Goal: Task Accomplishment & Management: Use online tool/utility

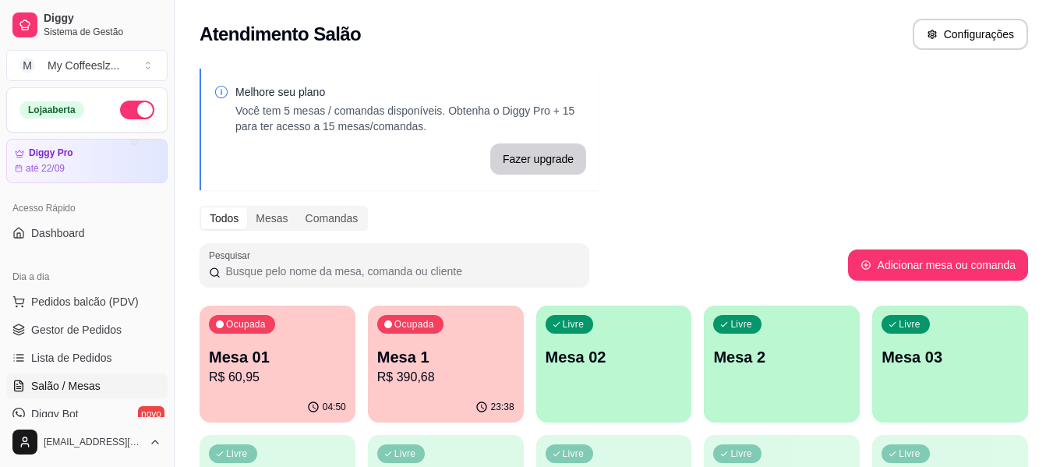
click at [415, 391] on div "Ocupada Mesa 1 R$ 390,68" at bounding box center [446, 349] width 156 height 87
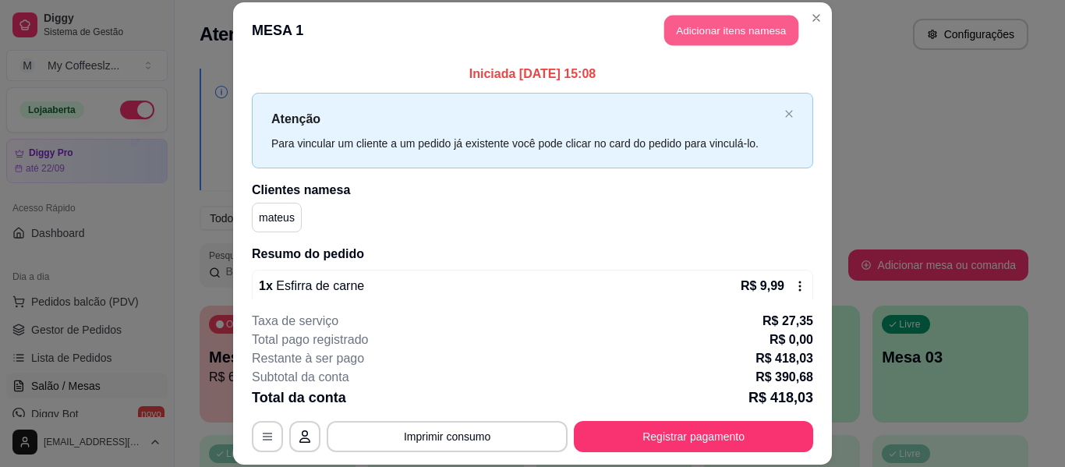
click at [692, 23] on button "Adicionar itens na mesa" at bounding box center [731, 31] width 134 height 30
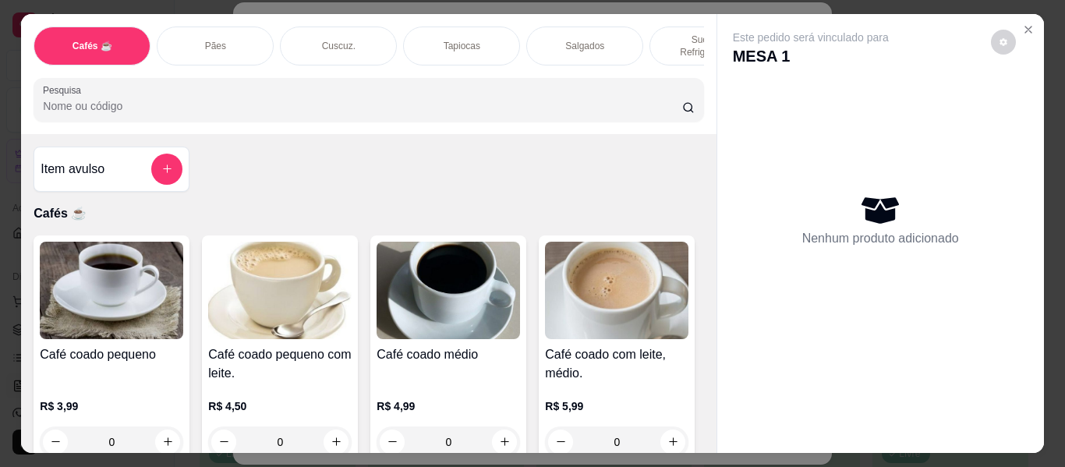
click at [554, 37] on div "Salgados" at bounding box center [584, 46] width 117 height 39
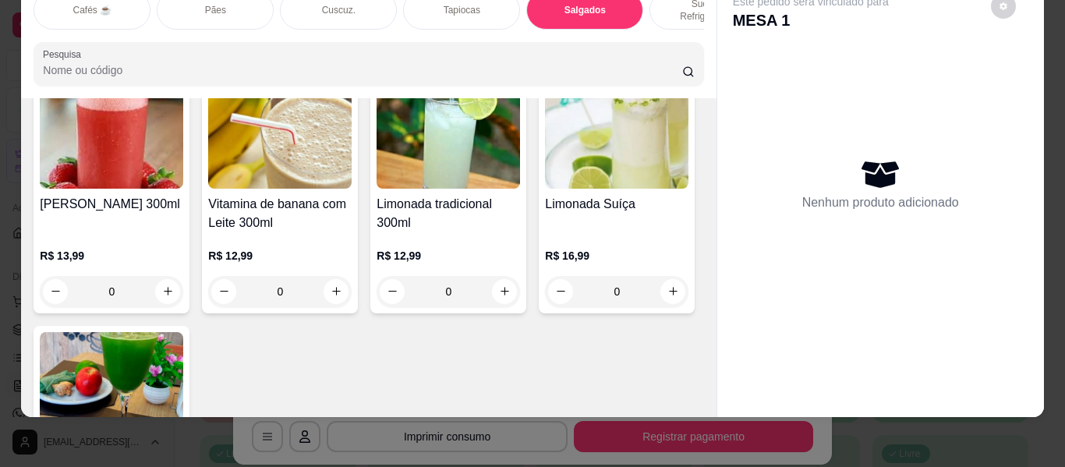
scroll to position [6517, 0]
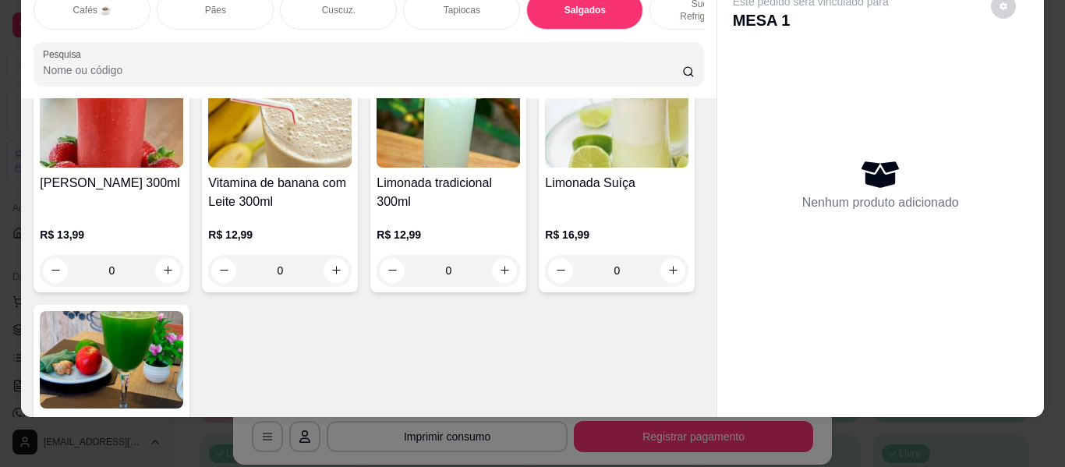
type input "1"
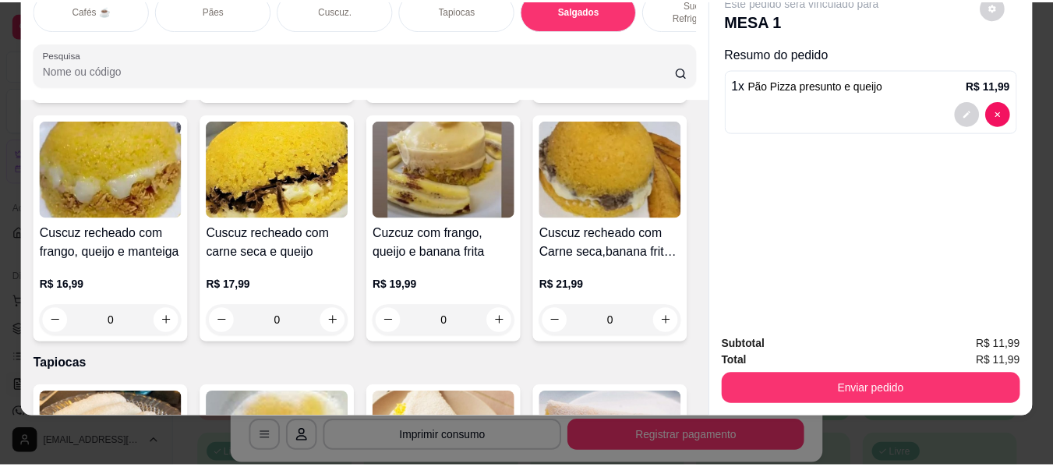
scroll to position [0, 0]
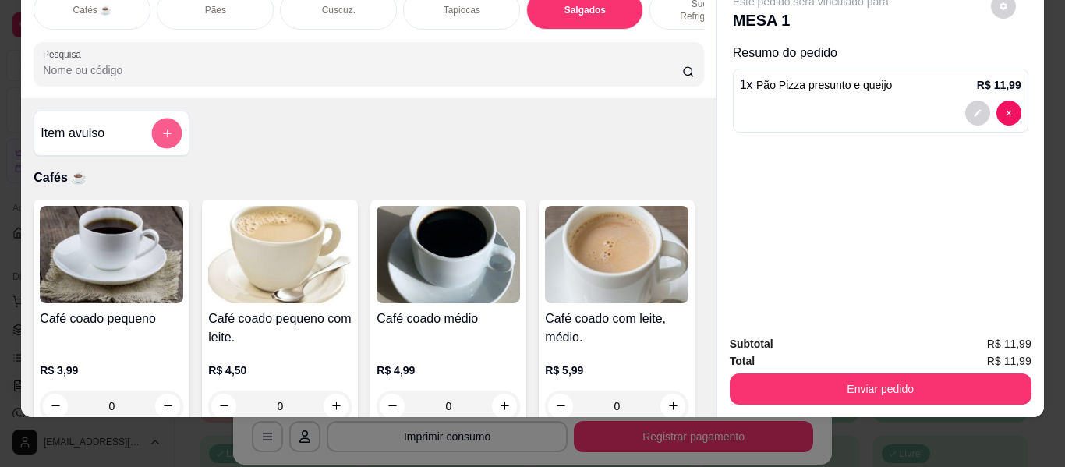
click at [161, 128] on icon "add-separate-item" at bounding box center [167, 134] width 12 height 12
click at [166, 127] on icon "add-separate-item" at bounding box center [167, 133] width 12 height 12
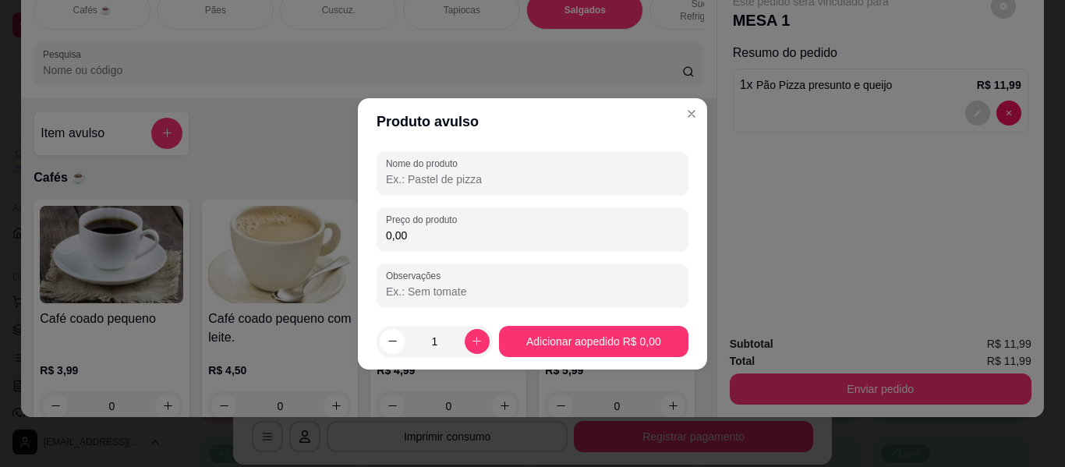
click at [394, 171] on input "Nome do produto" at bounding box center [532, 179] width 293 height 16
type input "k"
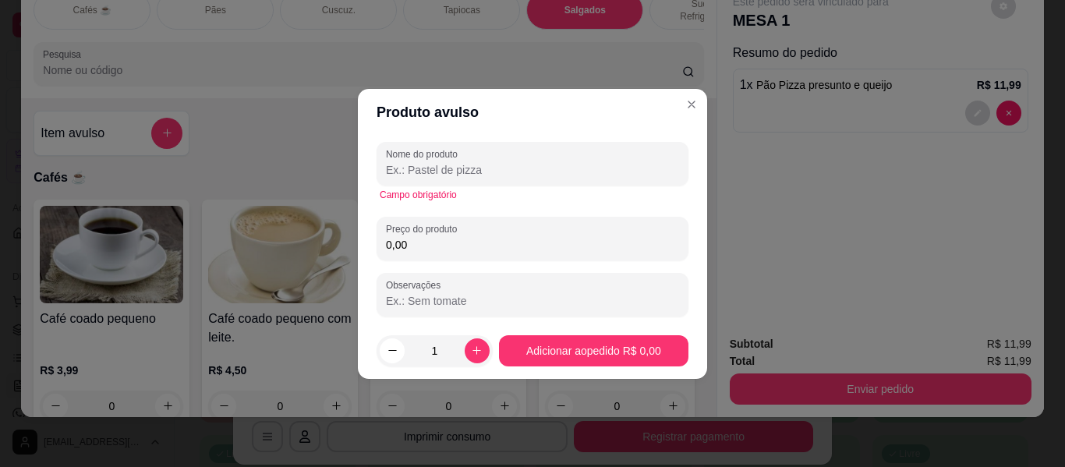
type input "f"
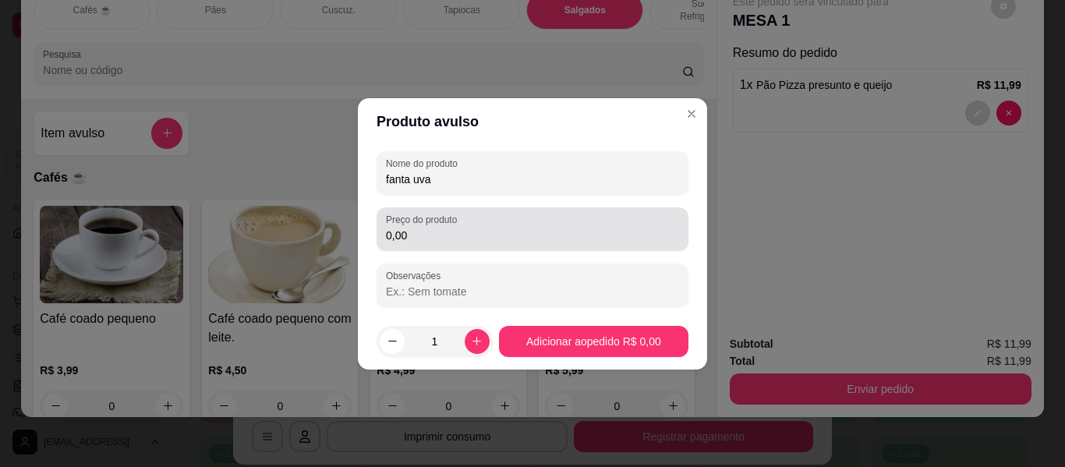
type input "fanta uva"
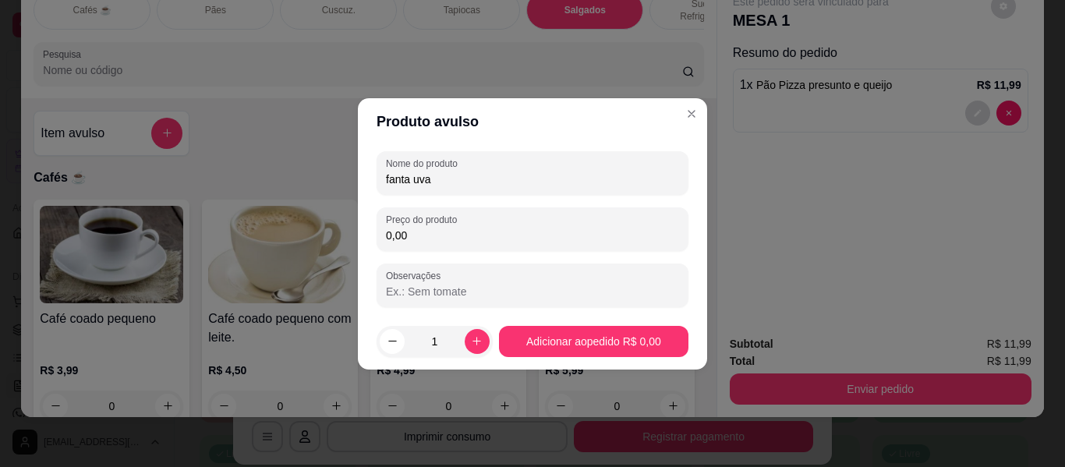
click at [447, 232] on input "0,00" at bounding box center [532, 236] width 293 height 16
click at [452, 238] on input "0,00" at bounding box center [532, 236] width 293 height 16
click at [452, 237] on input "0,00" at bounding box center [532, 236] width 293 height 16
click at [451, 238] on input "0,00" at bounding box center [532, 236] width 293 height 16
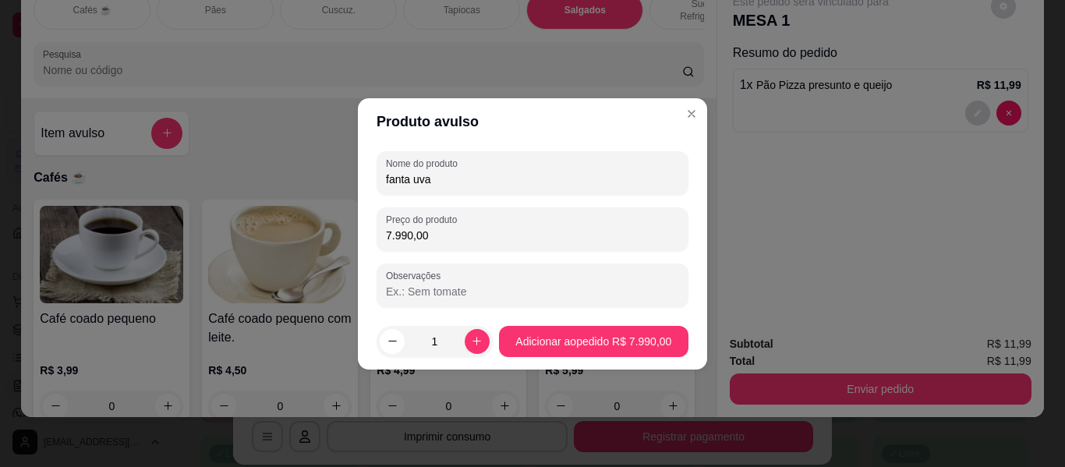
click at [450, 238] on input "7.990,00" at bounding box center [532, 236] width 293 height 16
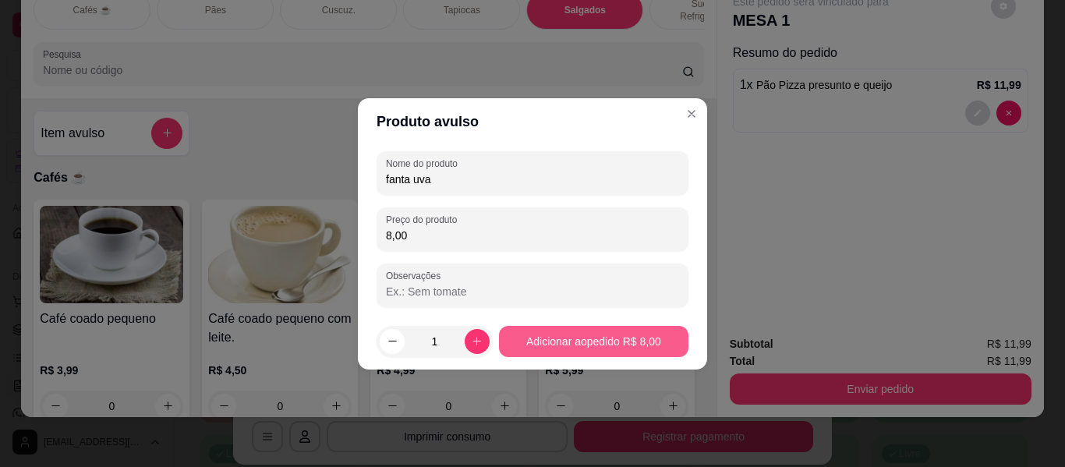
type input "8,00"
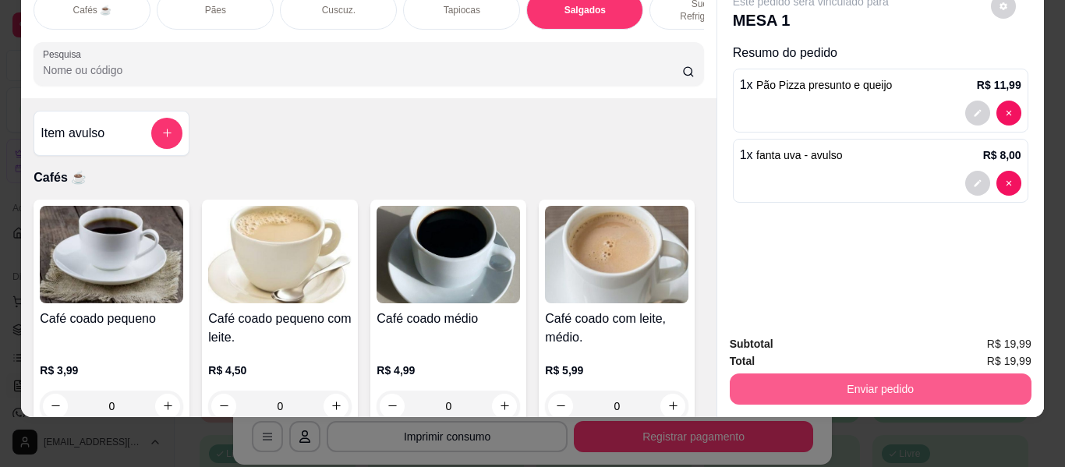
click at [883, 373] on button "Enviar pedido" at bounding box center [881, 388] width 302 height 31
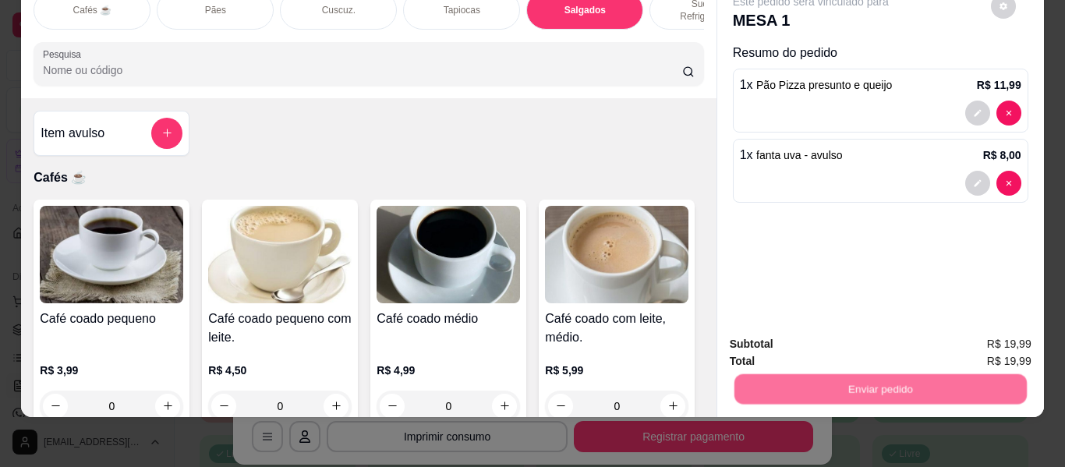
click at [878, 344] on button "Não registrar e enviar pedido" at bounding box center [829, 339] width 162 height 30
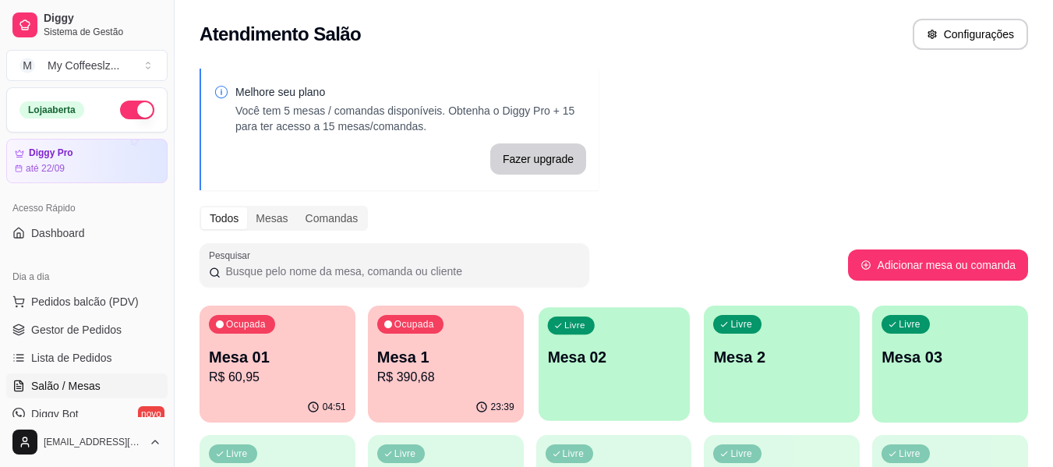
click at [592, 359] on p "Mesa 02" at bounding box center [613, 357] width 133 height 21
